Goal: Check status: Check status

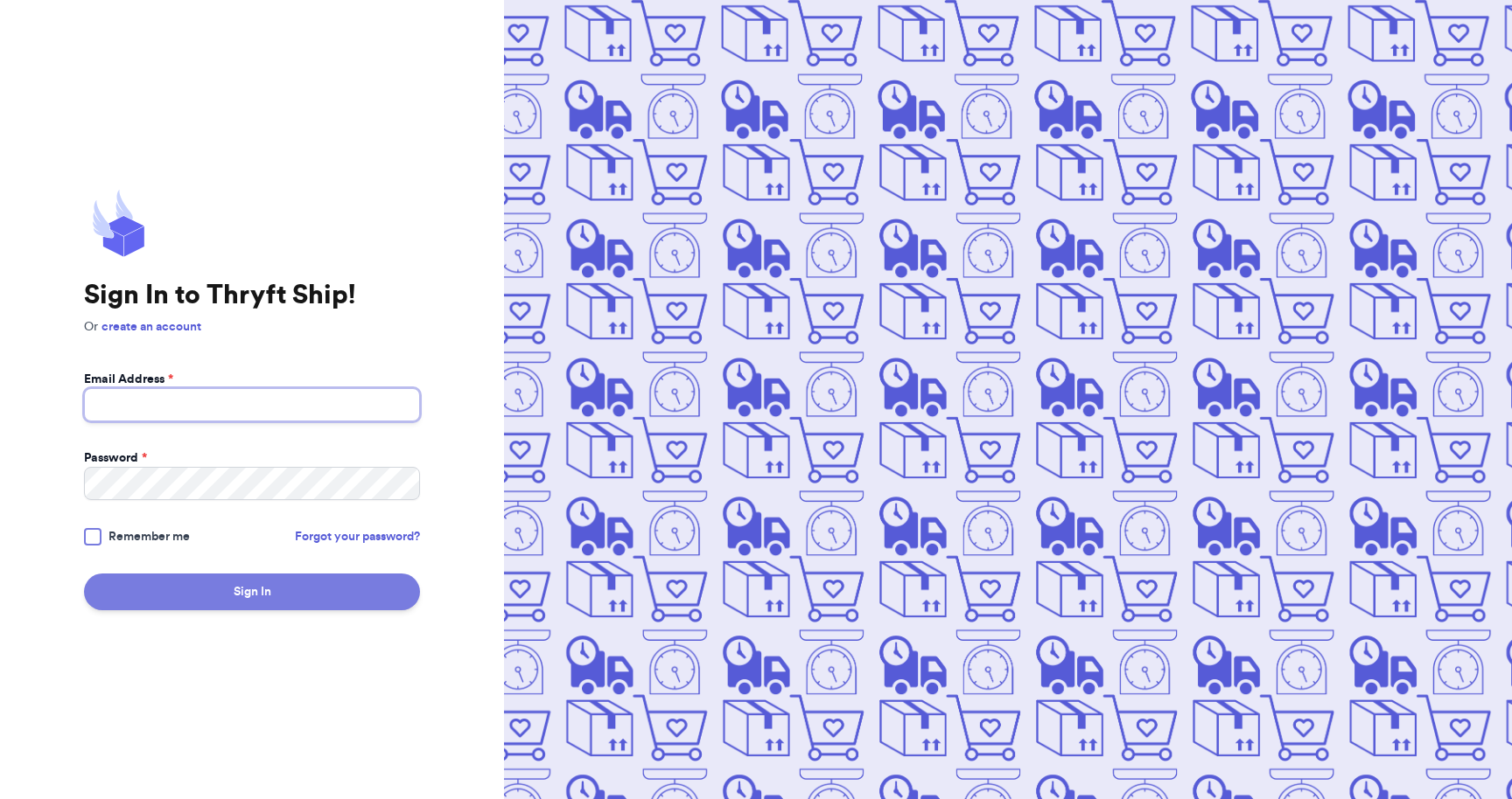
type input "[EMAIL_ADDRESS][DOMAIN_NAME]"
click at [382, 590] on button "Sign In" at bounding box center [252, 592] width 336 height 37
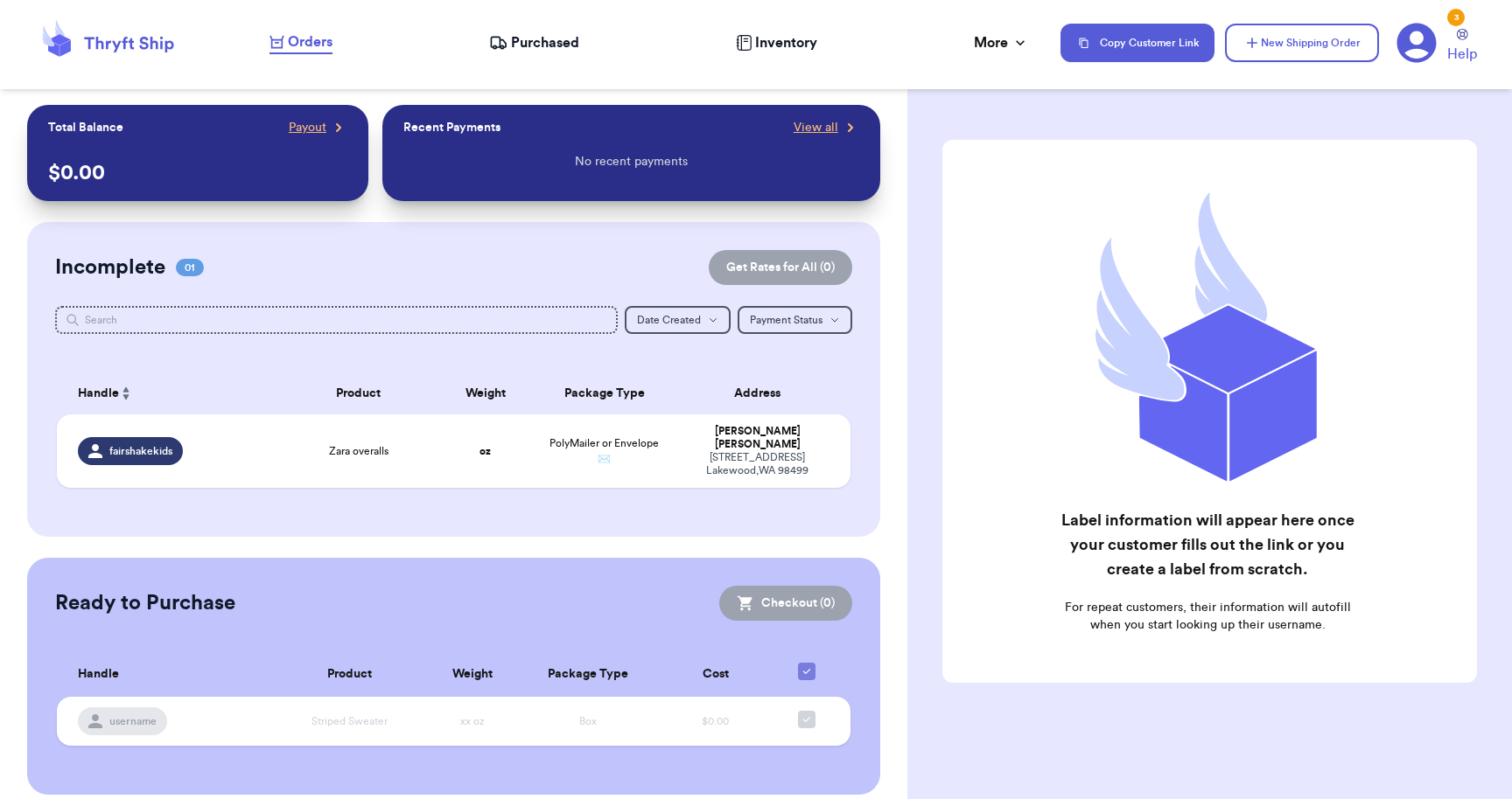
click at [566, 46] on span "Purchased" at bounding box center [545, 43] width 68 height 21
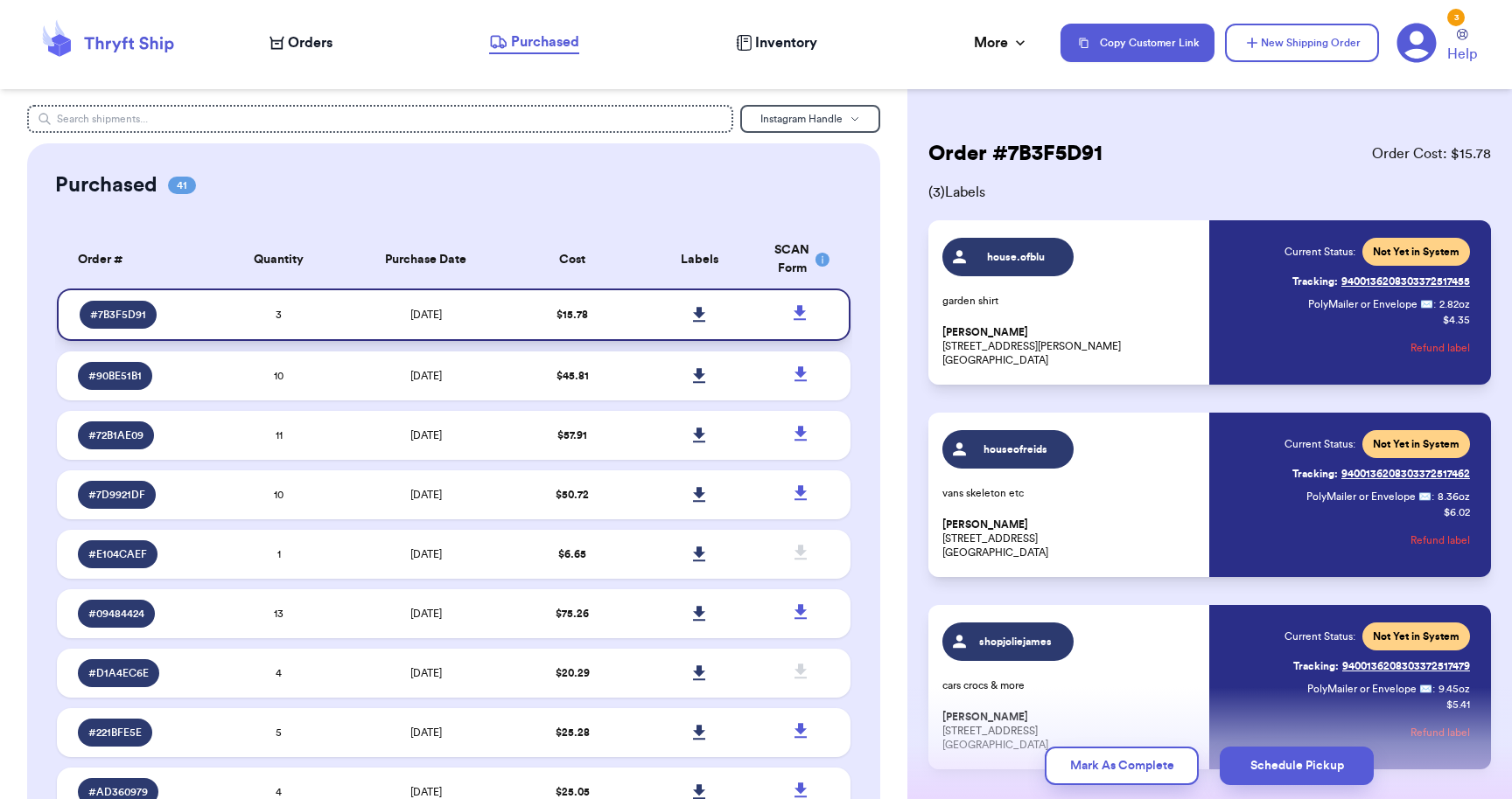
click at [699, 308] on icon at bounding box center [699, 314] width 12 height 15
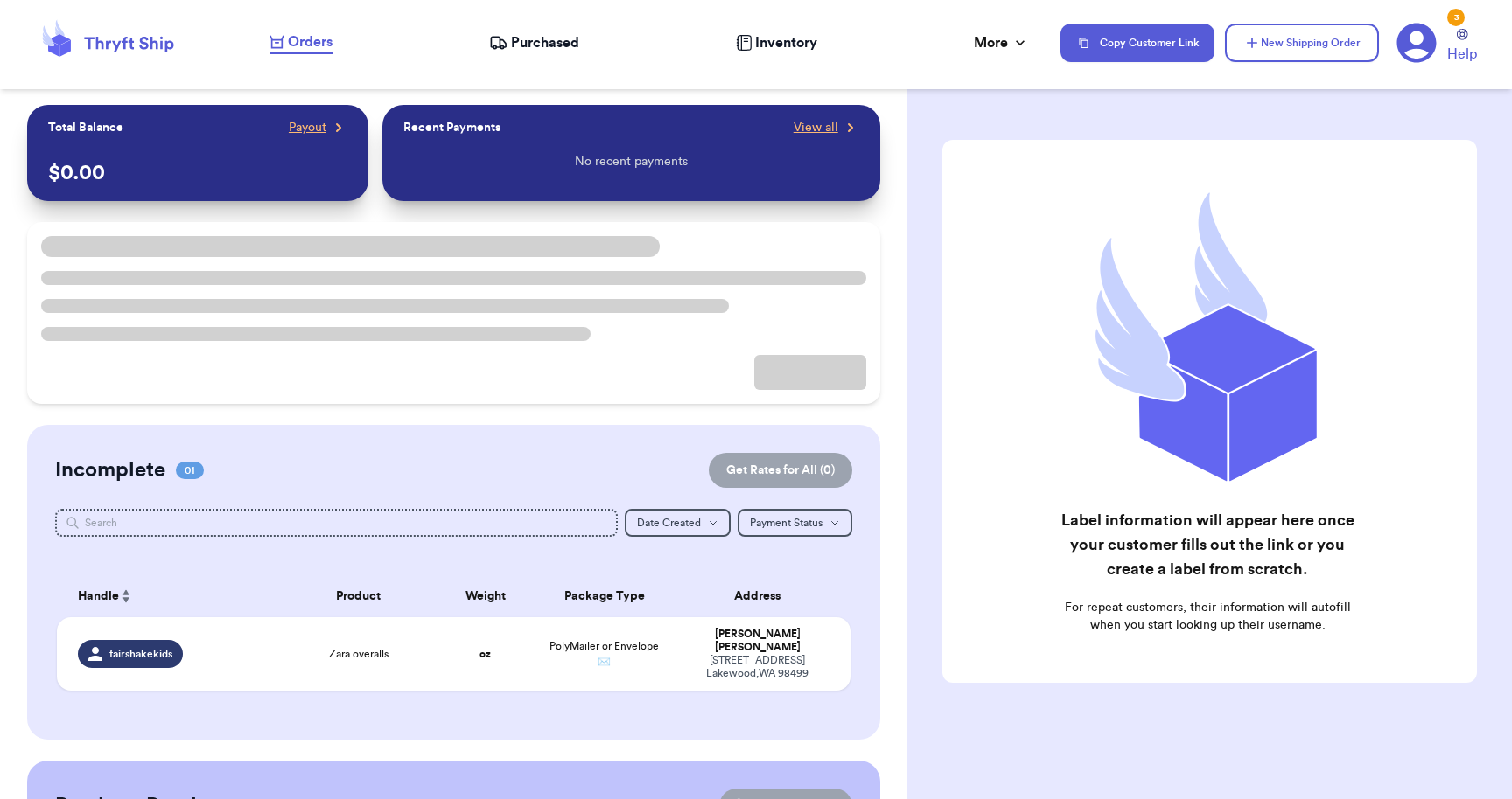
scroll to position [2, 0]
